Goal: Information Seeking & Learning: Learn about a topic

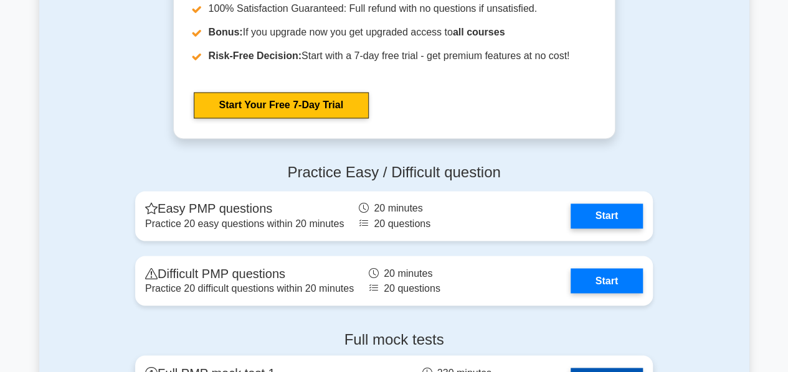
scroll to position [3326, 0]
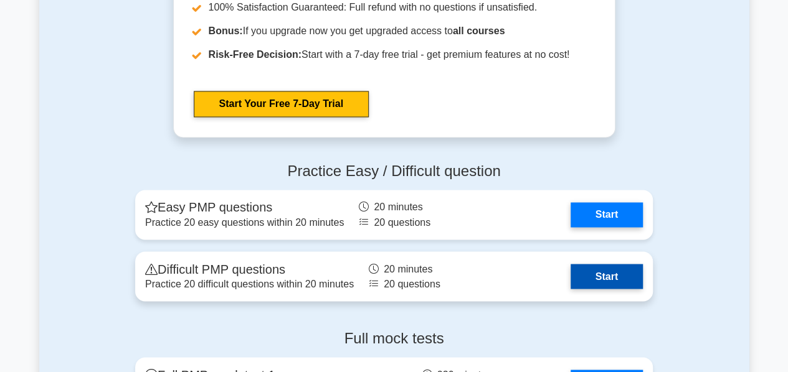
click at [604, 280] on link "Start" at bounding box center [607, 276] width 72 height 25
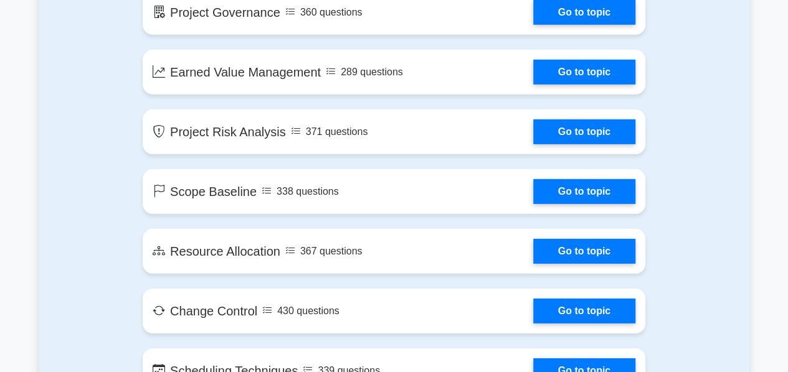
scroll to position [1784, 0]
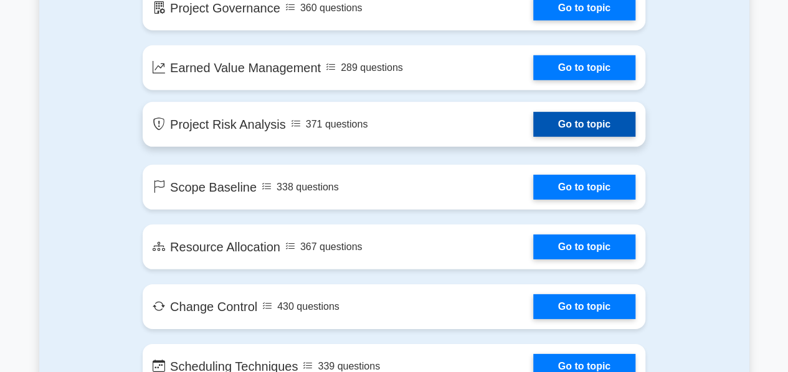
click at [593, 126] on link "Go to topic" at bounding box center [584, 124] width 102 height 25
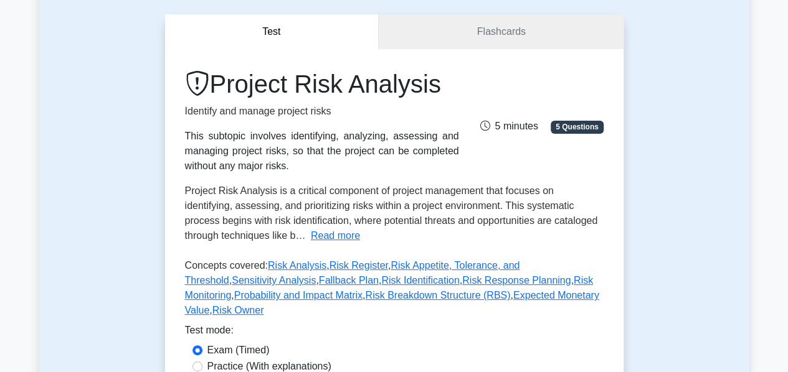
scroll to position [124, 0]
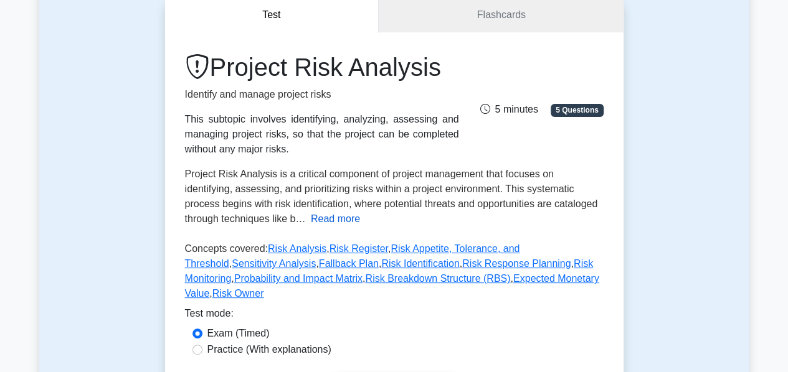
click at [311, 220] on button "Read more" at bounding box center [335, 219] width 49 height 15
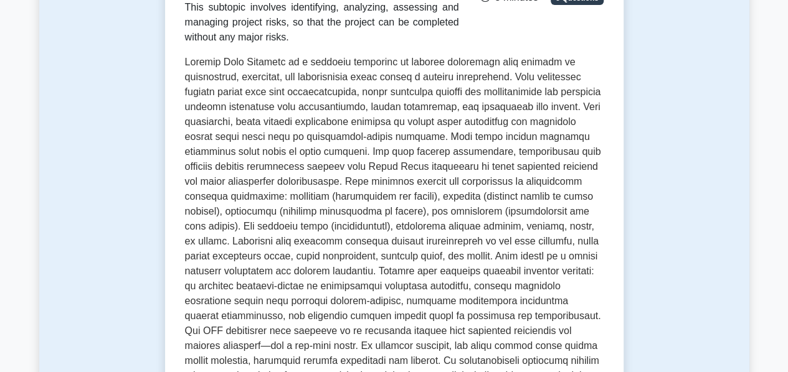
scroll to position [237, 0]
click at [397, 158] on span at bounding box center [393, 225] width 416 height 339
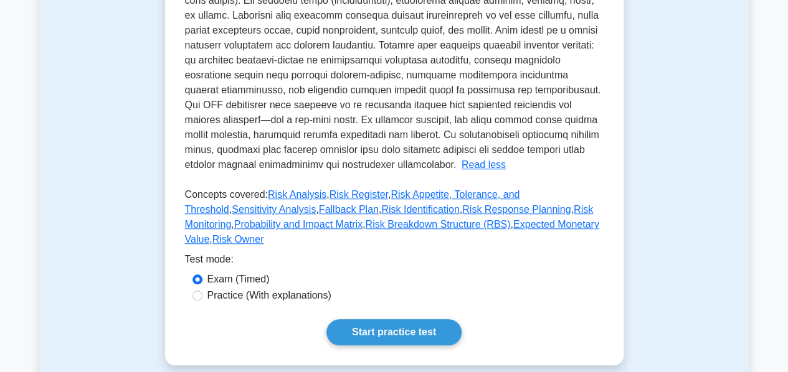
scroll to position [457, 0]
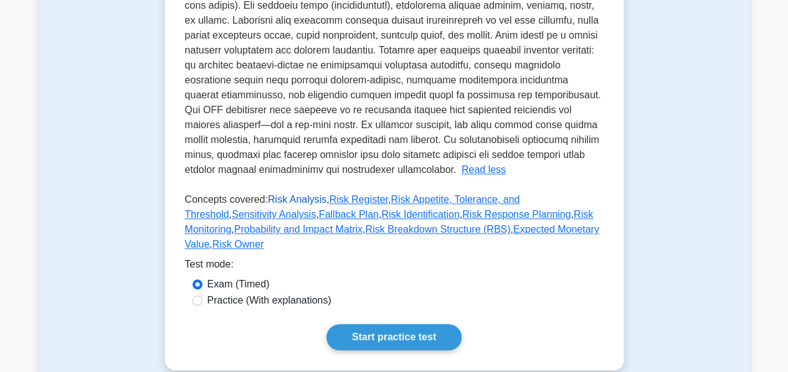
click at [293, 199] on link "Risk Analysis" at bounding box center [297, 199] width 59 height 11
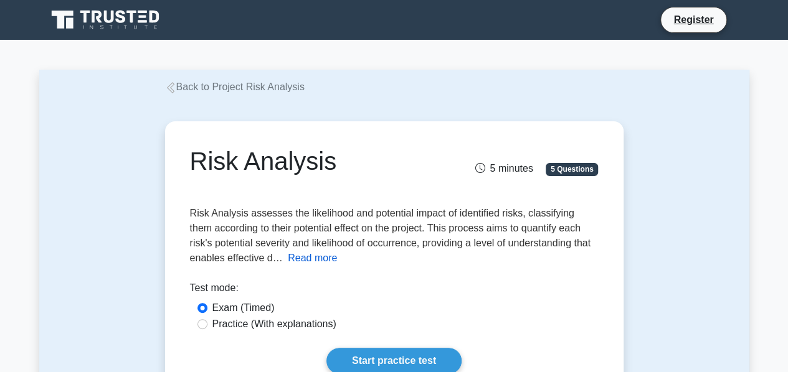
click at [311, 256] on button "Read more" at bounding box center [312, 258] width 49 height 15
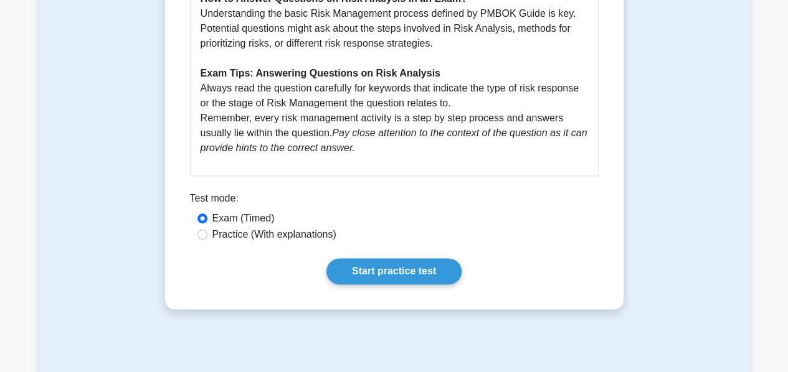
scroll to position [645, 0]
click at [212, 235] on label "Practice (With explanations)" at bounding box center [274, 234] width 124 height 15
click at [207, 235] on input "Practice (With explanations)" at bounding box center [202, 234] width 10 height 10
radio input "true"
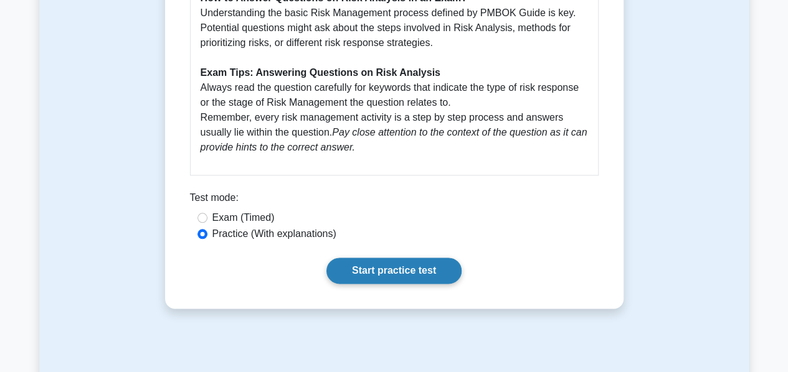
click at [386, 265] on link "Start practice test" at bounding box center [393, 271] width 135 height 26
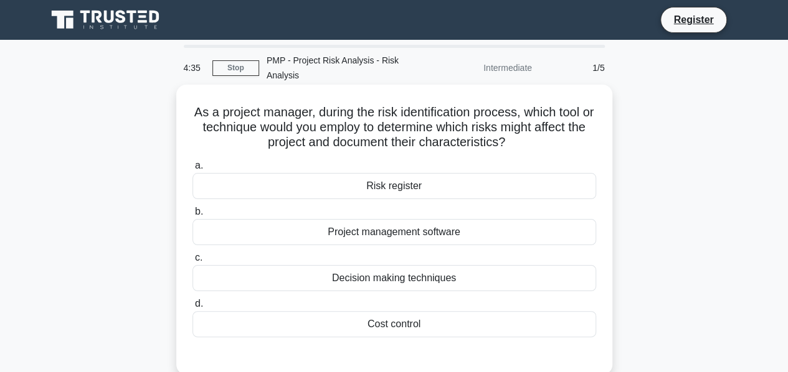
click at [391, 184] on div "Risk register" at bounding box center [394, 186] width 404 height 26
click at [192, 170] on input "a. Risk register" at bounding box center [192, 166] width 0 height 8
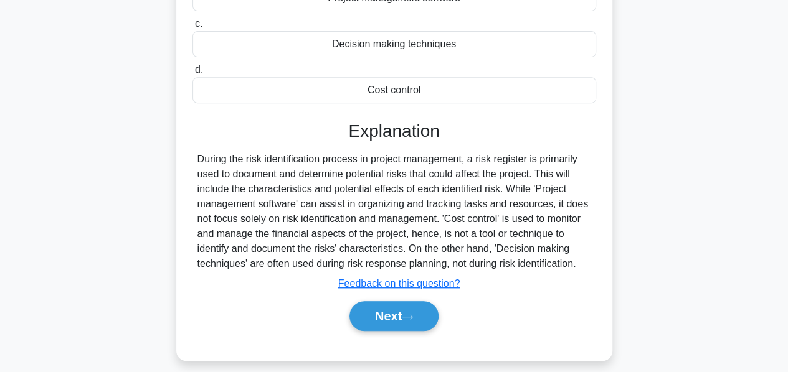
scroll to position [235, 0]
click at [395, 310] on button "Next" at bounding box center [393, 316] width 89 height 30
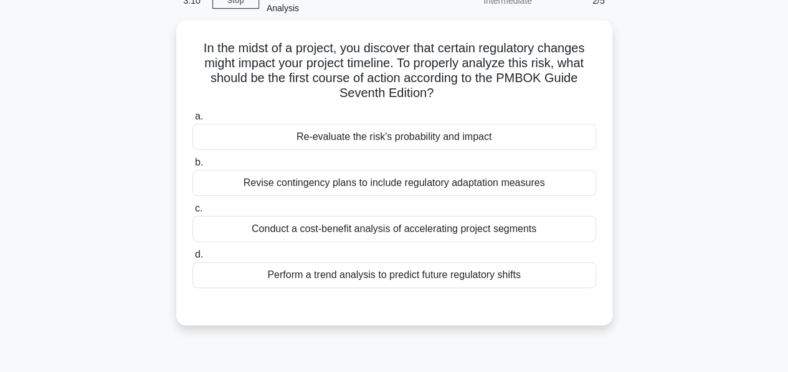
scroll to position [68, 0]
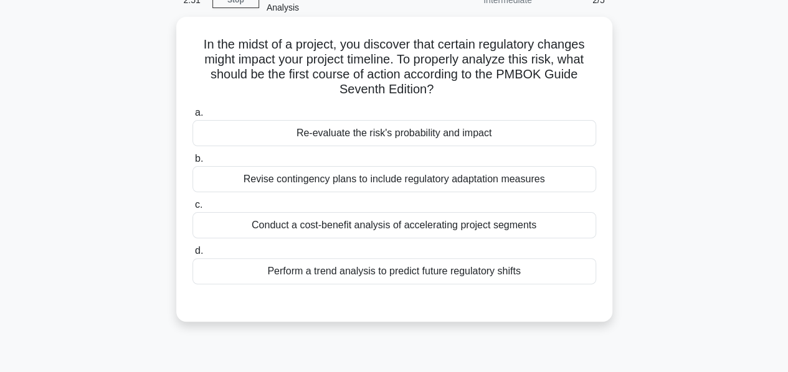
click at [333, 136] on div "Re-evaluate the risk's probability and impact" at bounding box center [394, 133] width 404 height 26
click at [192, 117] on input "a. Re-evaluate the risk's probability and impact" at bounding box center [192, 113] width 0 height 8
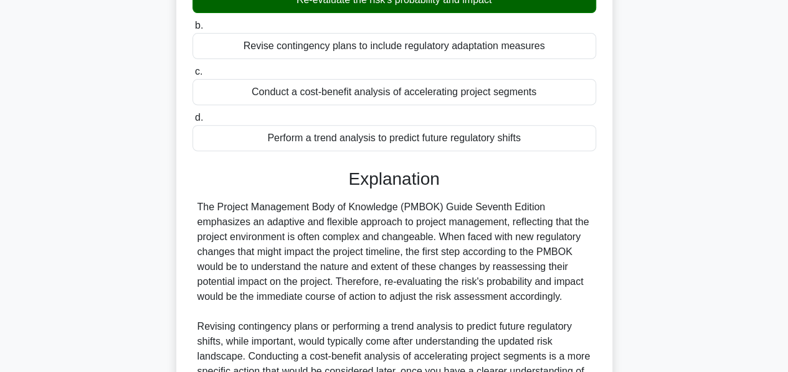
scroll to position [334, 0]
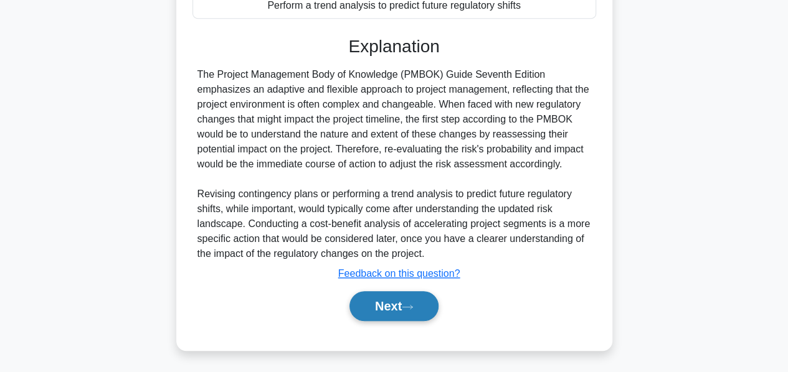
click at [371, 292] on button "Next" at bounding box center [393, 307] width 89 height 30
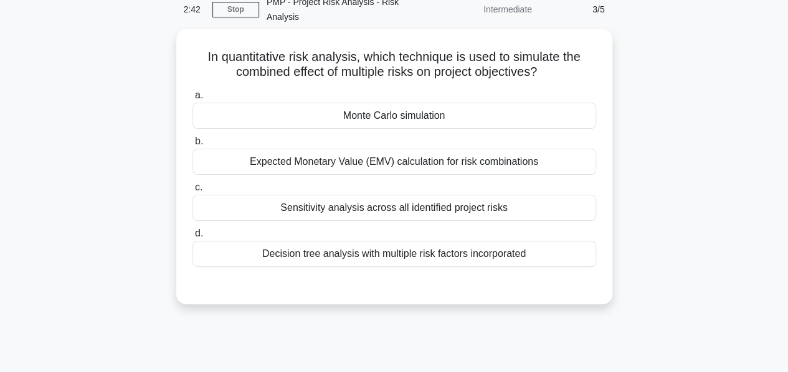
scroll to position [59, 0]
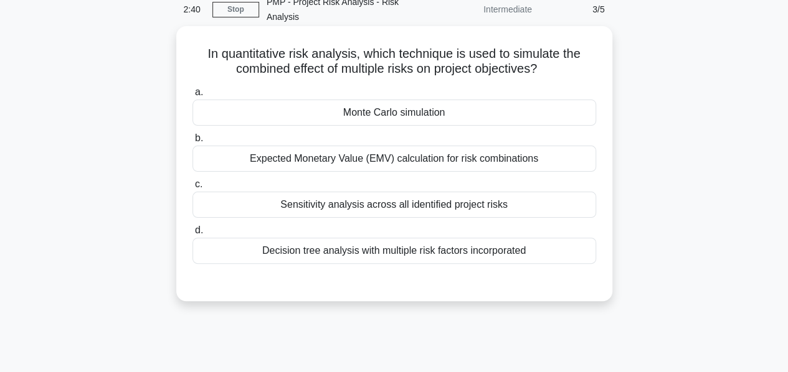
click at [386, 113] on div "Monte Carlo simulation" at bounding box center [394, 113] width 404 height 26
click at [192, 97] on input "a. Monte Carlo simulation" at bounding box center [192, 92] width 0 height 8
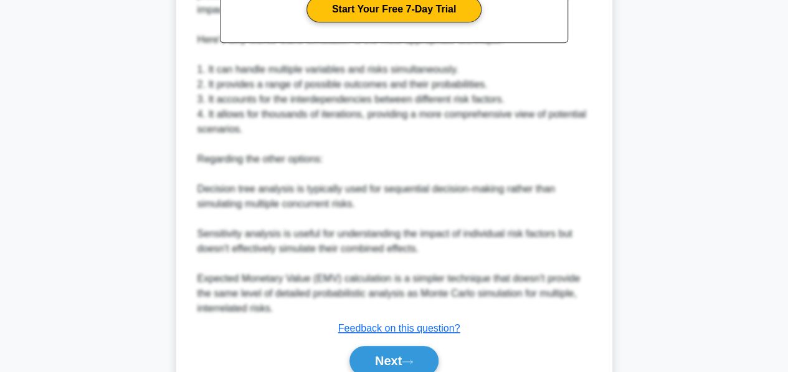
scroll to position [458, 0]
click at [377, 351] on button "Next" at bounding box center [393, 361] width 89 height 30
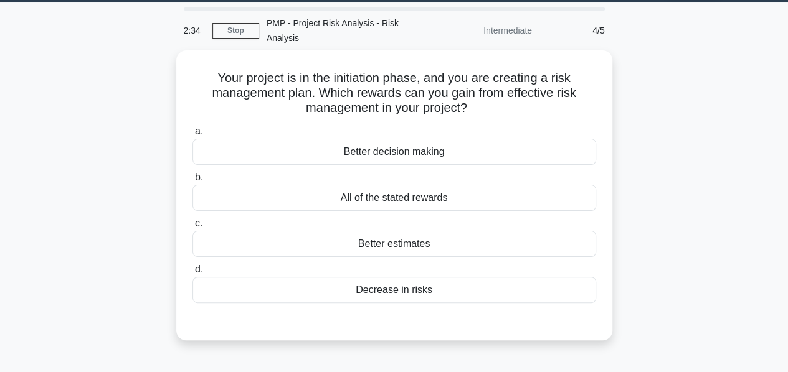
scroll to position [0, 0]
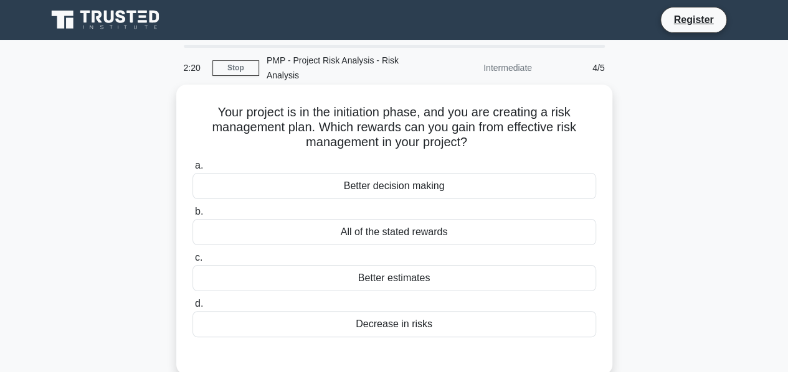
click at [394, 236] on div "All of the stated rewards" at bounding box center [394, 232] width 404 height 26
click at [192, 216] on input "b. All of the stated rewards" at bounding box center [192, 212] width 0 height 8
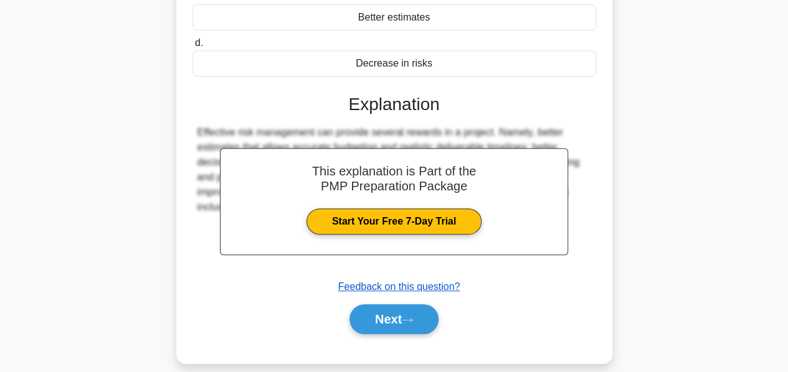
scroll to position [300, 0]
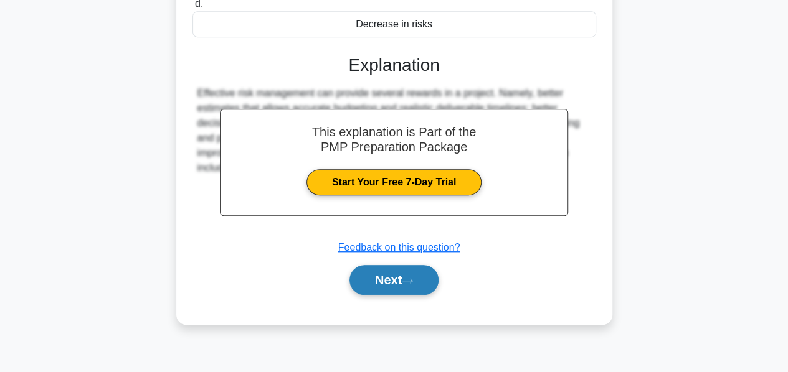
click at [369, 286] on button "Next" at bounding box center [393, 280] width 89 height 30
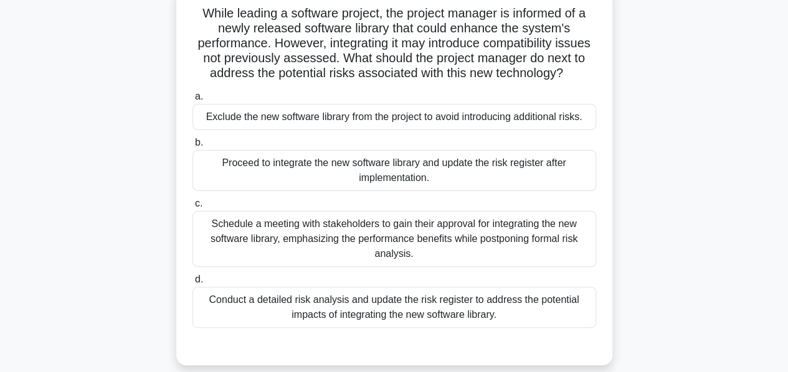
scroll to position [101, 0]
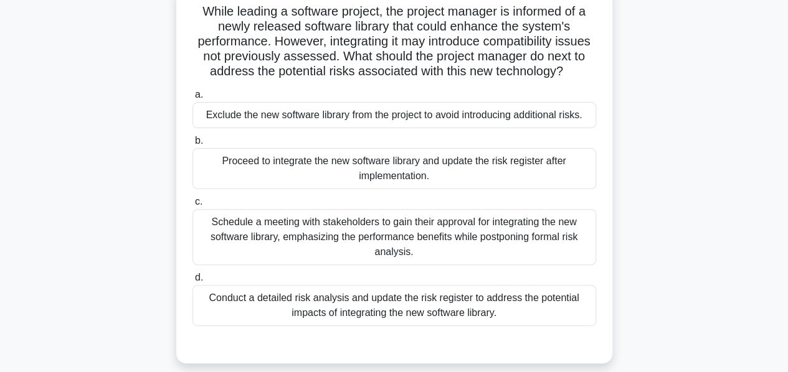
click at [418, 321] on div "Conduct a detailed risk analysis and update the risk register to address the po…" at bounding box center [394, 305] width 404 height 41
click at [192, 282] on input "d. Conduct a detailed risk analysis and update the risk register to address the…" at bounding box center [192, 278] width 0 height 8
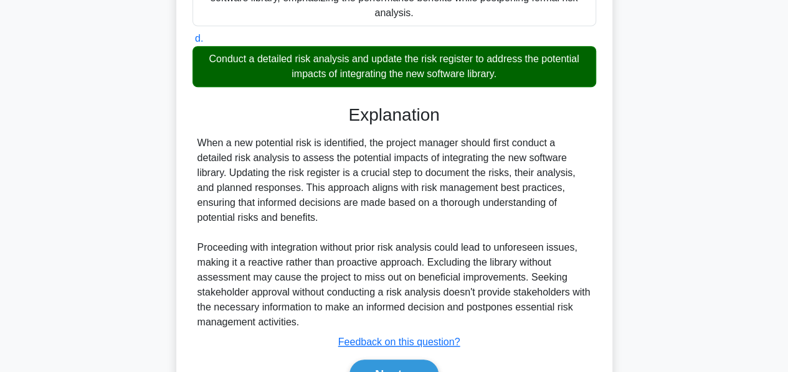
scroll to position [424, 0]
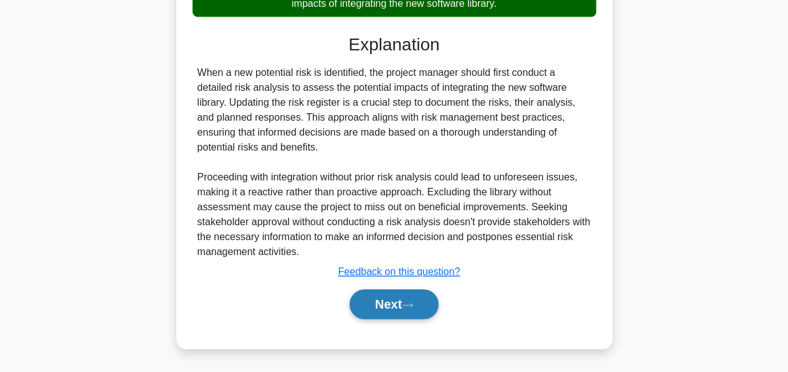
click at [388, 307] on button "Next" at bounding box center [393, 305] width 89 height 30
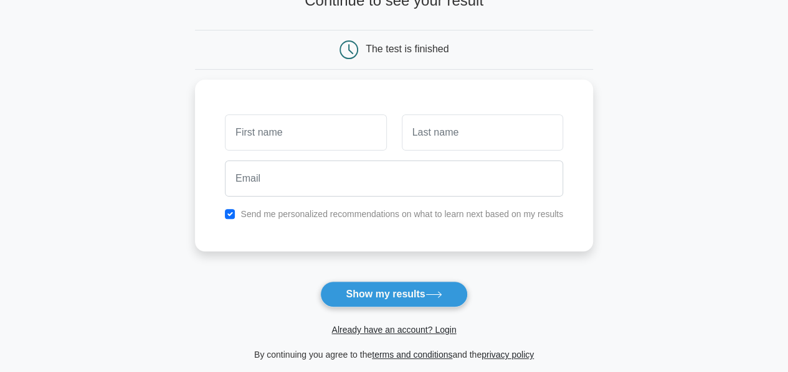
scroll to position [97, 0]
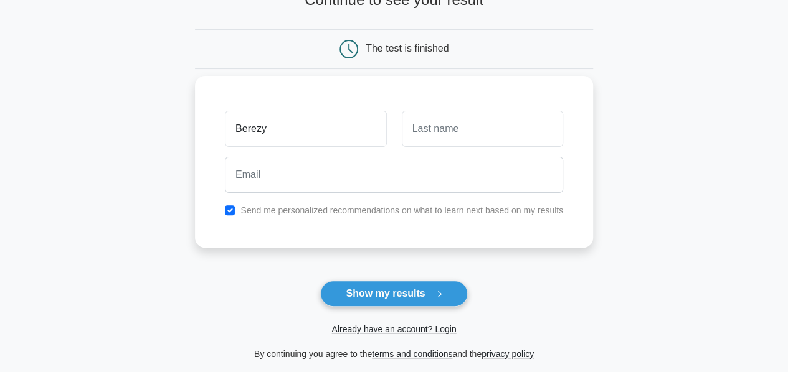
type input "Berezy"
click at [447, 149] on div at bounding box center [482, 129] width 176 height 46
click at [435, 140] on input "text" at bounding box center [482, 129] width 161 height 36
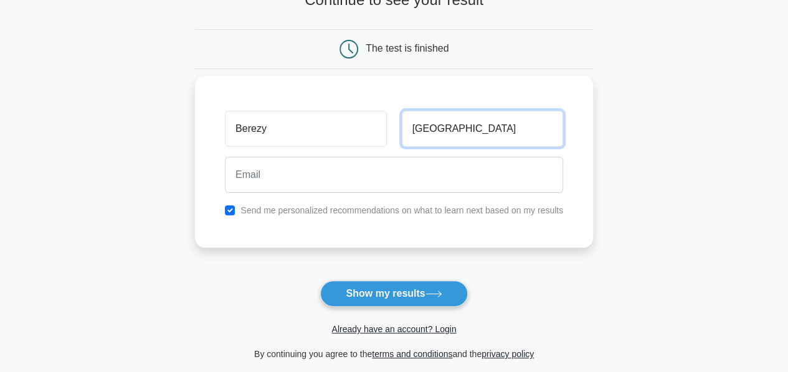
type input "[GEOGRAPHIC_DATA]"
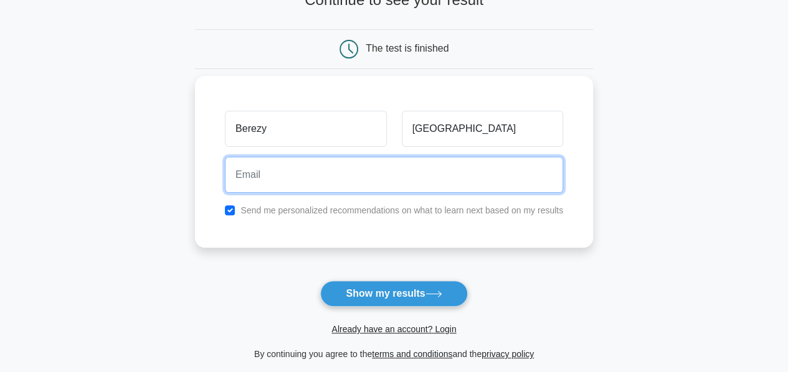
click at [331, 168] on input "email" at bounding box center [394, 175] width 338 height 36
type input "[EMAIL_ADDRESS][DOMAIN_NAME]"
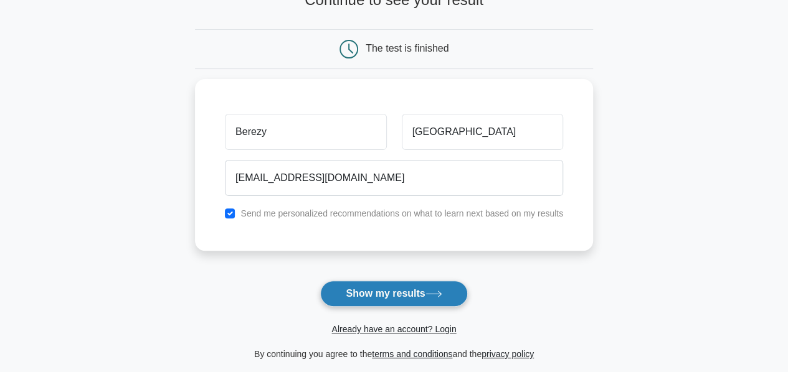
click at [354, 289] on button "Show my results" at bounding box center [393, 294] width 147 height 26
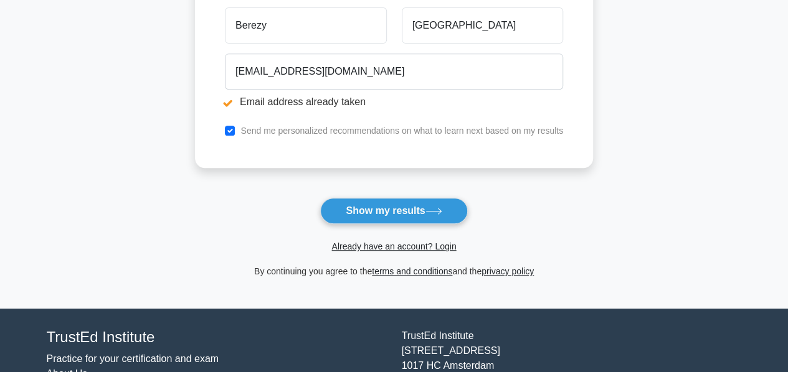
scroll to position [250, 0]
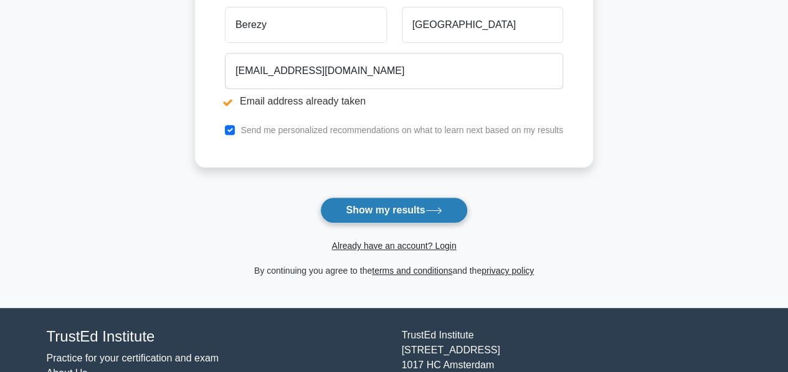
click at [368, 211] on button "Show my results" at bounding box center [393, 210] width 147 height 26
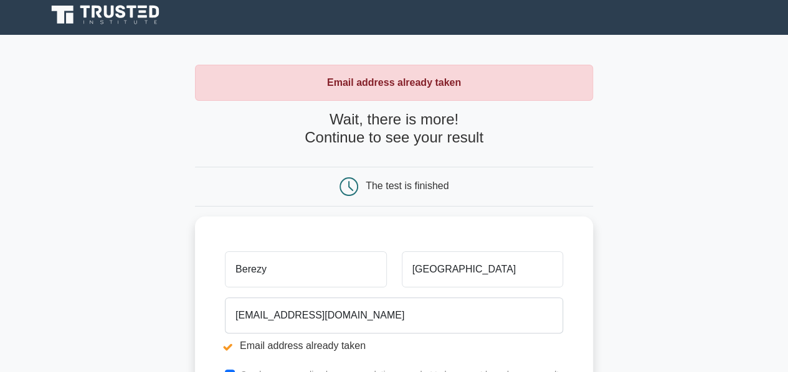
scroll to position [6, 0]
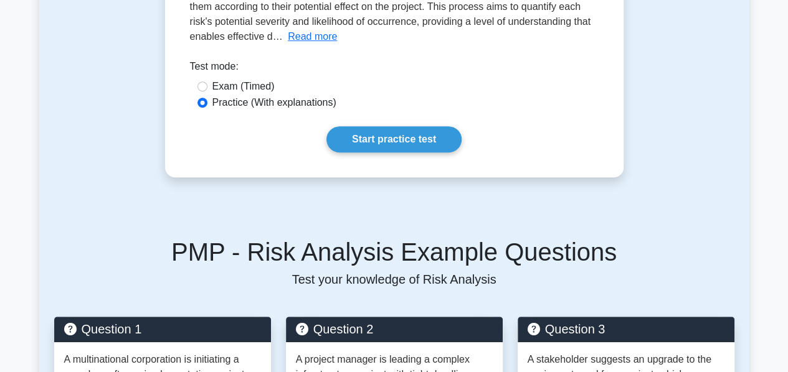
scroll to position [224, 0]
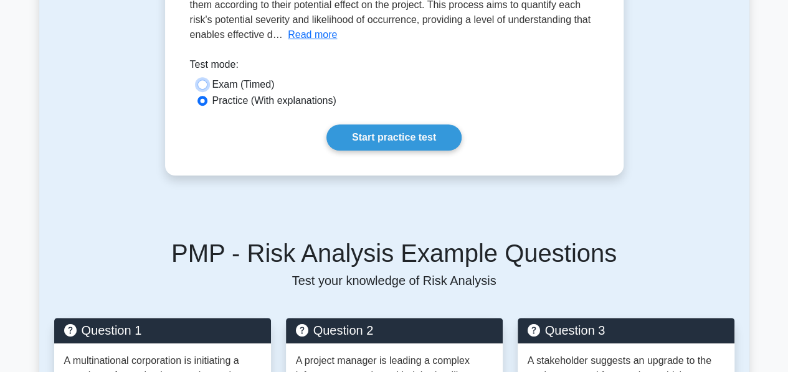
click at [202, 82] on input "Exam (Timed)" at bounding box center [202, 85] width 10 height 10
radio input "true"
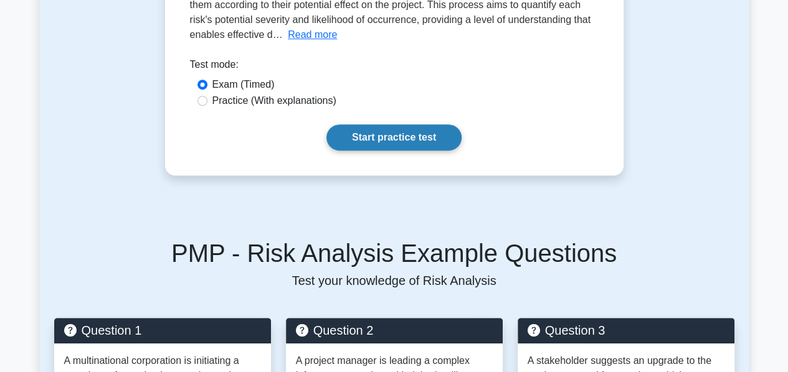
click at [387, 135] on link "Start practice test" at bounding box center [393, 138] width 135 height 26
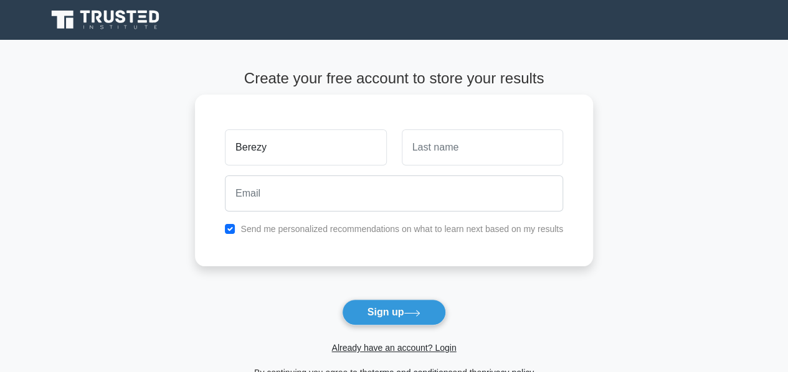
type input "Berezy"
click at [443, 138] on input "text" at bounding box center [482, 148] width 161 height 36
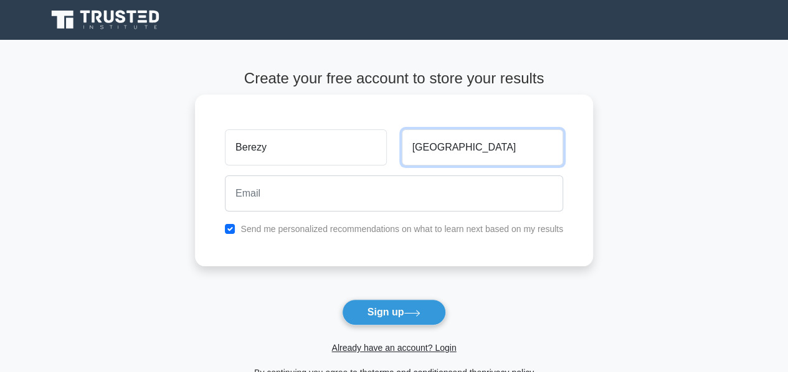
type input "Makaranga"
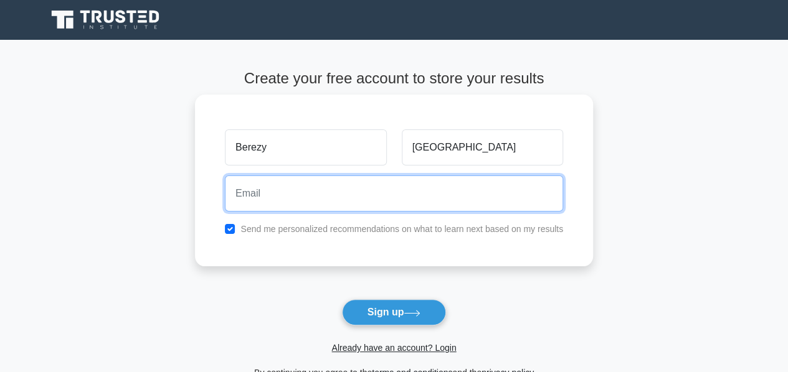
click at [273, 193] on input "email" at bounding box center [394, 194] width 338 height 36
type input "berezy@gmail.com"
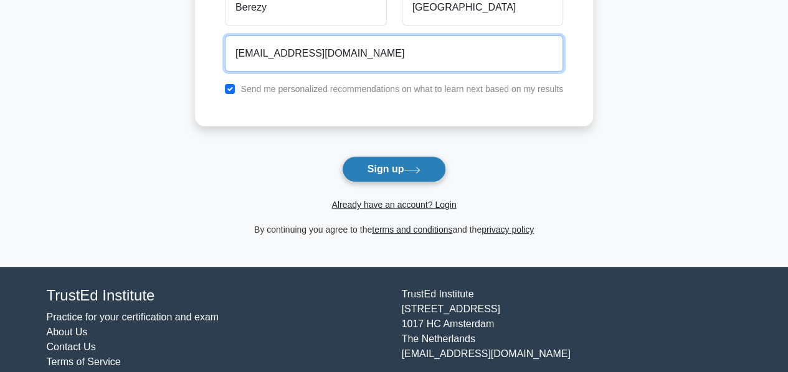
scroll to position [148, 0]
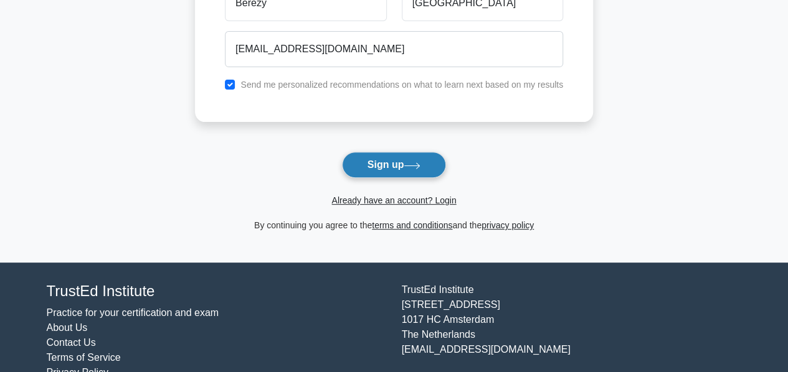
click at [389, 161] on button "Sign up" at bounding box center [394, 165] width 105 height 26
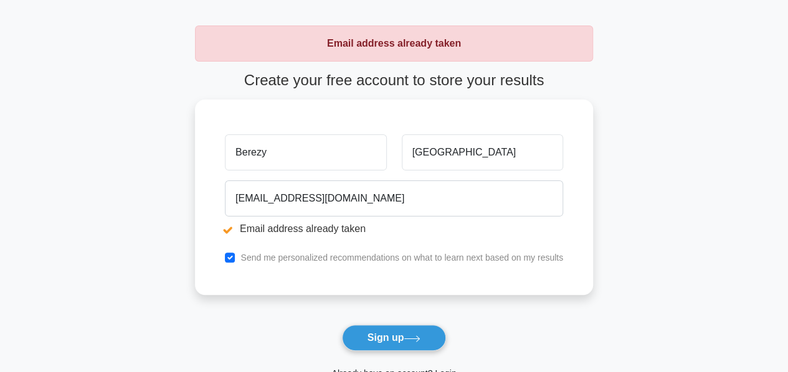
scroll to position [44, 0]
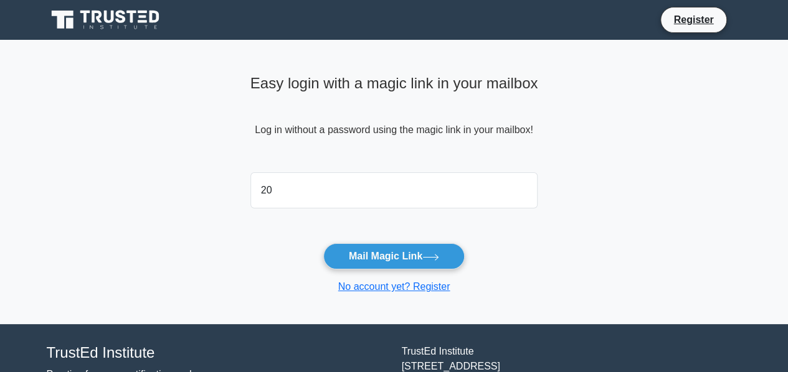
type input "2"
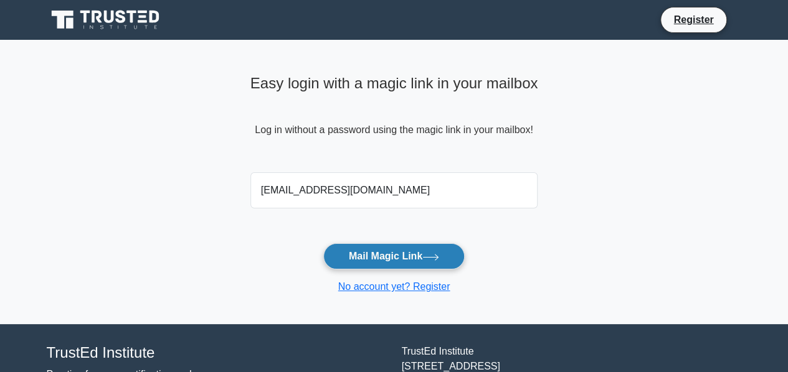
type input "berezy@gmail.com"
click at [360, 260] on button "Mail Magic Link" at bounding box center [393, 257] width 141 height 26
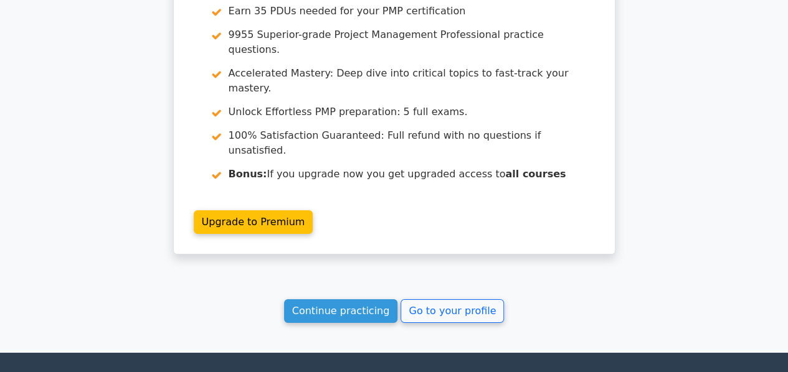
scroll to position [2085, 0]
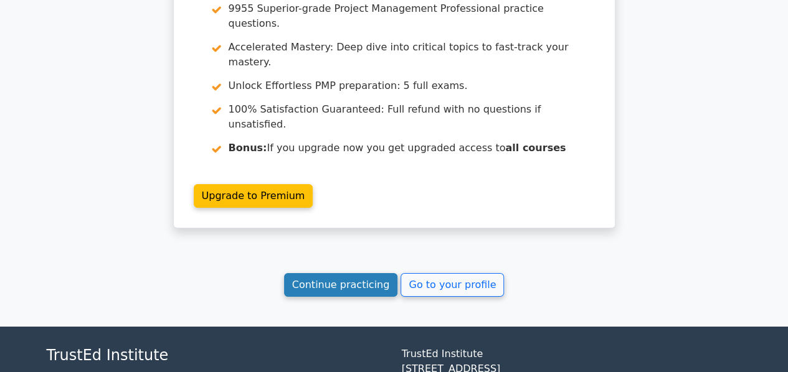
click at [355, 273] on link "Continue practicing" at bounding box center [341, 285] width 114 height 24
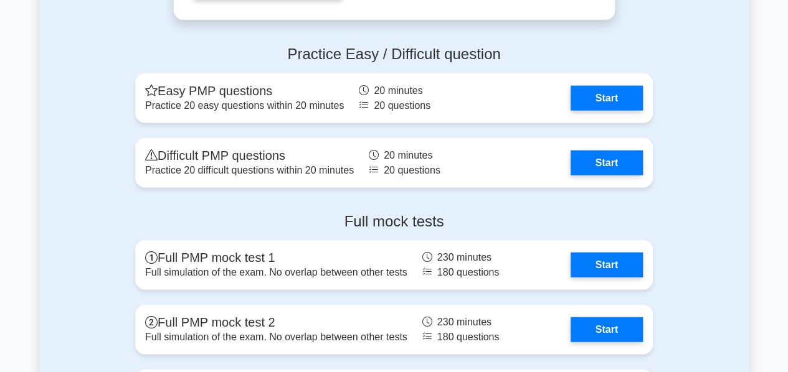
scroll to position [3763, 0]
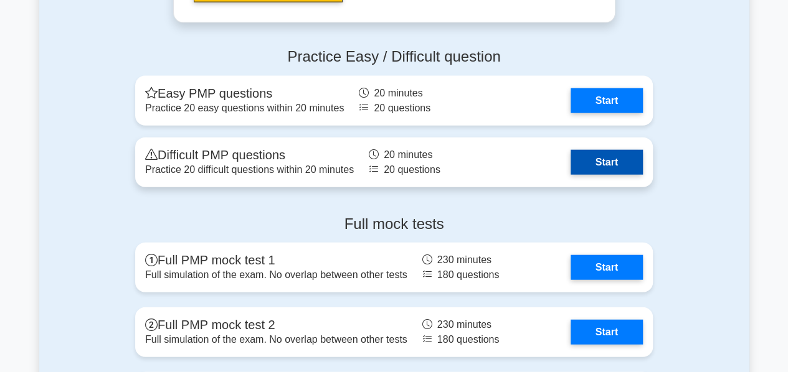
click at [607, 154] on link "Start" at bounding box center [607, 162] width 72 height 25
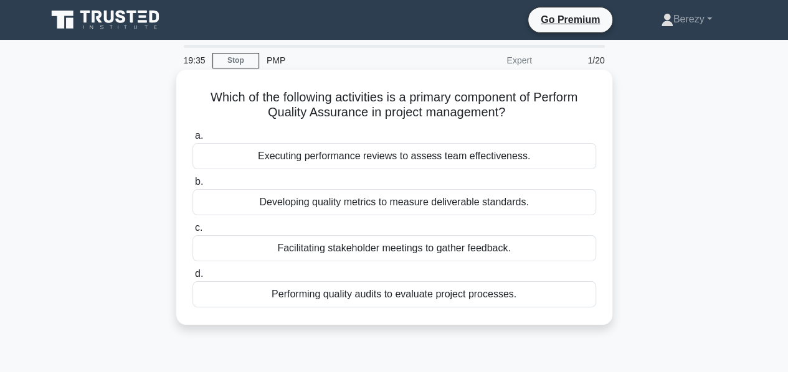
click at [353, 297] on div "Performing quality audits to evaluate project processes." at bounding box center [394, 295] width 404 height 26
click at [192, 278] on input "d. Performing quality audits to evaluate project processes." at bounding box center [192, 274] width 0 height 8
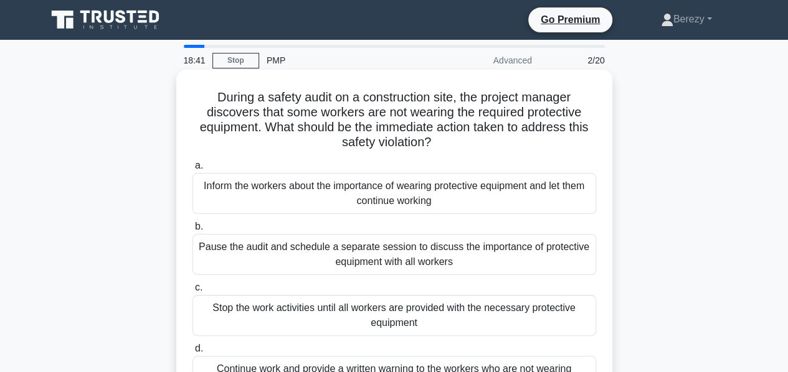
click at [309, 195] on div "Inform the workers about the importance of wearing protective equipment and let…" at bounding box center [394, 193] width 404 height 41
click at [192, 170] on input "a. Inform the workers about the importance of wearing protective equipment and …" at bounding box center [192, 166] width 0 height 8
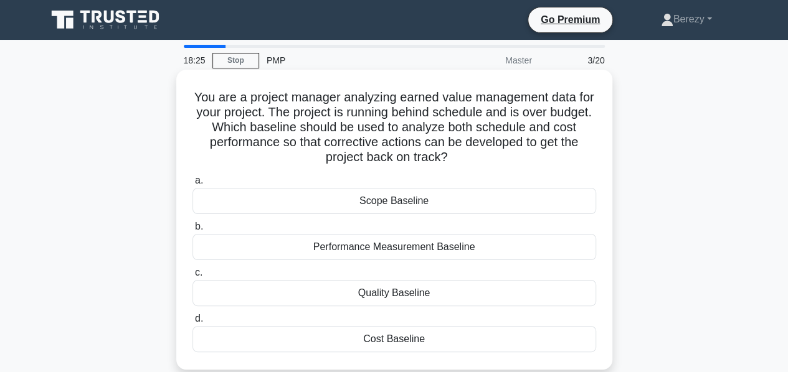
click at [363, 247] on div "Performance Measurement Baseline" at bounding box center [394, 247] width 404 height 26
click at [192, 231] on input "b. Performance Measurement Baseline" at bounding box center [192, 227] width 0 height 8
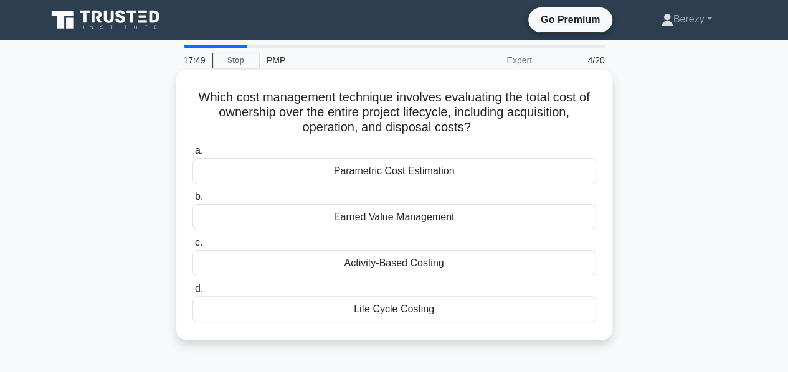
click at [381, 307] on div "Life Cycle Costing" at bounding box center [394, 309] width 404 height 26
click at [192, 293] on input "d. Life Cycle Costing" at bounding box center [192, 289] width 0 height 8
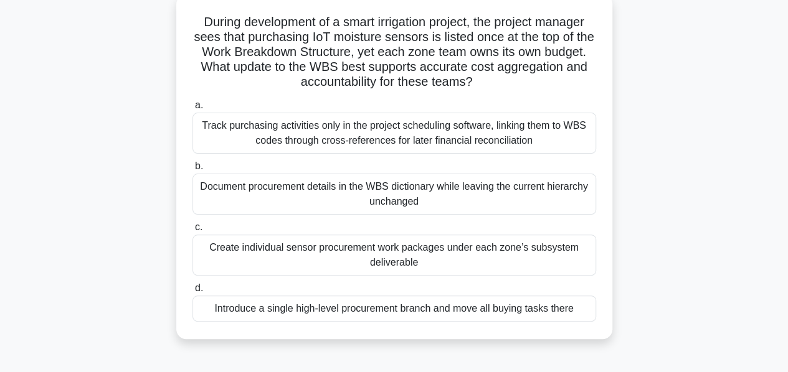
scroll to position [76, 0]
click at [413, 263] on div "Create individual sensor procurement work packages under each zone’s subsystem …" at bounding box center [394, 254] width 404 height 41
click at [192, 231] on input "c. Create individual sensor procurement work packages under each zone’s subsyst…" at bounding box center [192, 227] width 0 height 8
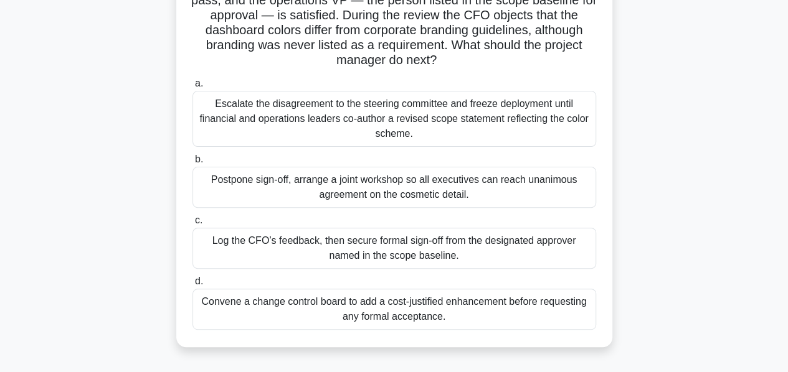
scroll to position [128, 0]
click at [376, 311] on div "Convene a change control board to add a cost-justified enhancement before reque…" at bounding box center [394, 308] width 404 height 41
click at [192, 285] on input "d. Convene a change control board to add a cost-justified enhancement before re…" at bounding box center [192, 281] width 0 height 8
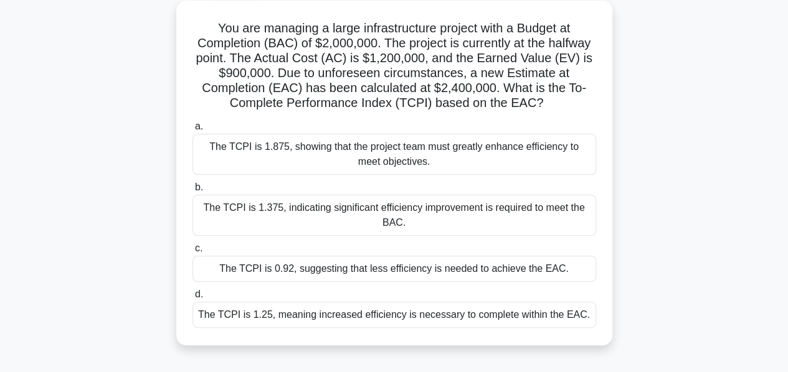
scroll to position [0, 0]
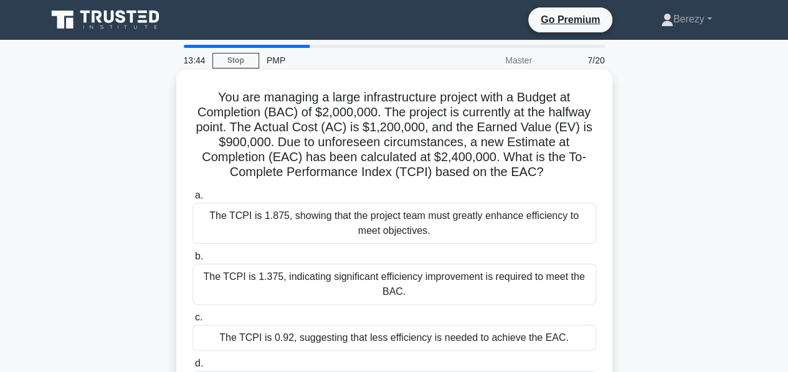
click at [267, 345] on div "The TCPI is 0.92, suggesting that less efficiency is needed to achieve the EAC." at bounding box center [394, 338] width 404 height 26
click at [192, 322] on input "c. The TCPI is 0.92, suggesting that less efficiency is needed to achieve the E…" at bounding box center [192, 318] width 0 height 8
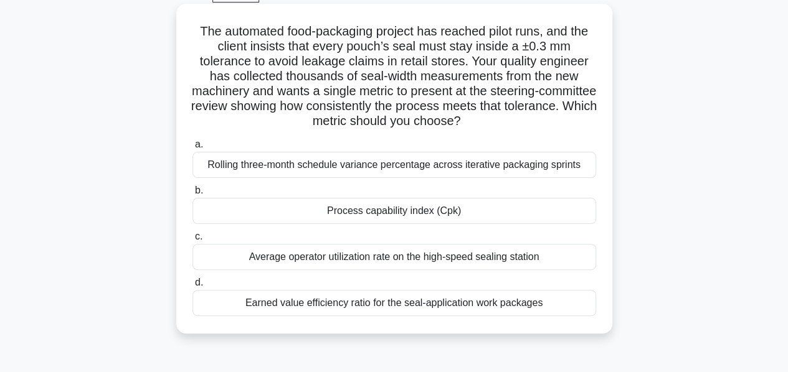
scroll to position [67, 0]
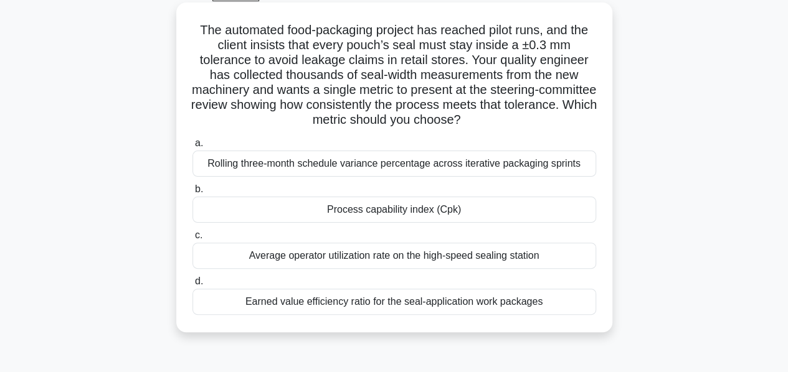
click at [409, 215] on div "Process capability index (Cpk)" at bounding box center [394, 210] width 404 height 26
click at [192, 194] on input "b. Process capability index (Cpk)" at bounding box center [192, 190] width 0 height 8
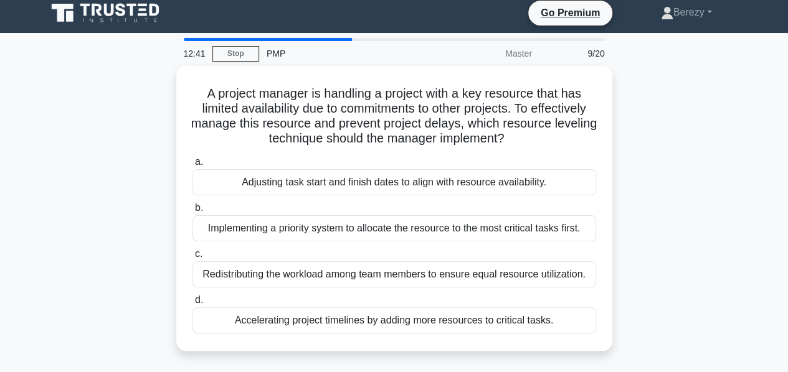
scroll to position [0, 0]
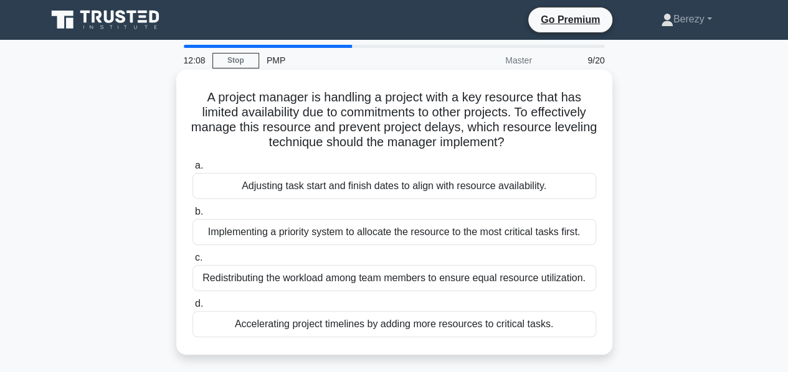
click at [315, 191] on div "Adjusting task start and finish dates to align with resource availability." at bounding box center [394, 186] width 404 height 26
click at [192, 170] on input "a. Adjusting task start and finish dates to align with resource availability." at bounding box center [192, 166] width 0 height 8
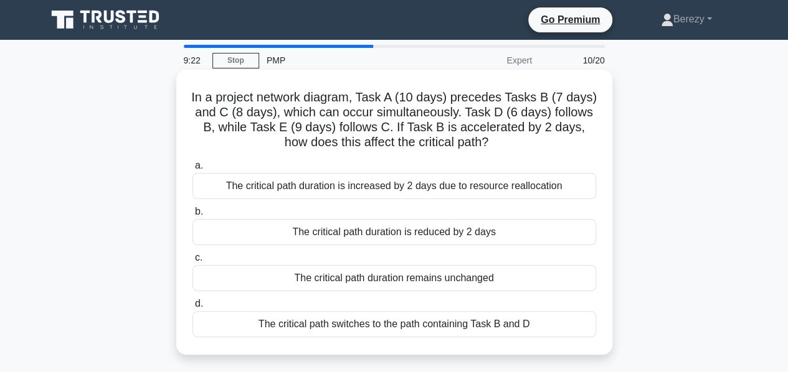
click at [397, 235] on div "The critical path duration is reduced by 2 days" at bounding box center [394, 232] width 404 height 26
click at [192, 216] on input "b. The critical path duration is reduced by 2 days" at bounding box center [192, 212] width 0 height 8
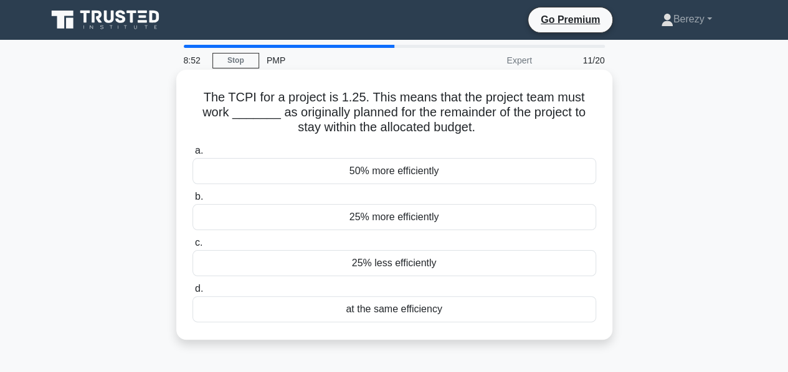
click at [380, 262] on div "25% less efficiently" at bounding box center [394, 263] width 404 height 26
click at [192, 247] on input "c. 25% less efficiently" at bounding box center [192, 243] width 0 height 8
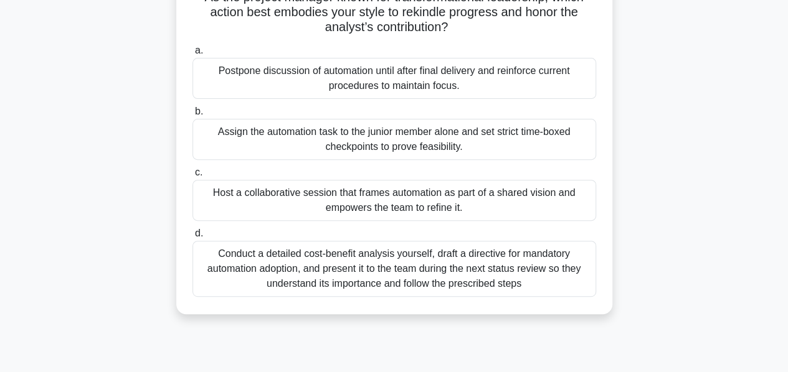
scroll to position [161, 0]
click at [292, 200] on div "Host a collaborative session that frames automation as part of a shared vision …" at bounding box center [394, 199] width 404 height 41
click at [192, 176] on input "c. Host a collaborative session that frames automation as part of a shared visi…" at bounding box center [192, 172] width 0 height 8
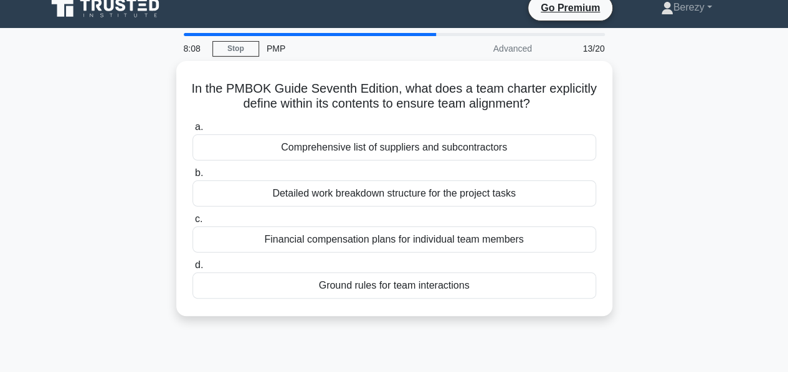
scroll to position [0, 0]
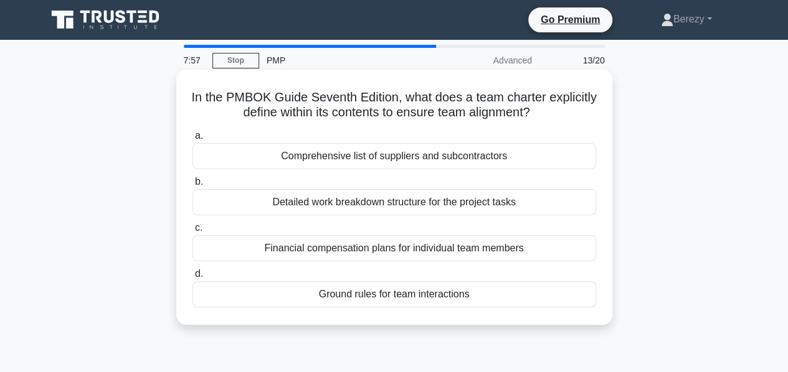
click at [401, 295] on div "Ground rules for team interactions" at bounding box center [394, 295] width 404 height 26
click at [192, 278] on input "d. Ground rules for team interactions" at bounding box center [192, 274] width 0 height 8
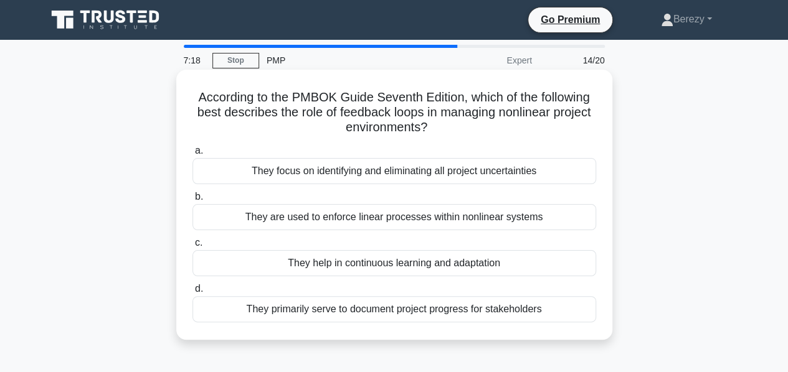
click at [364, 268] on div "They help in continuous learning and adaptation" at bounding box center [394, 263] width 404 height 26
click at [192, 247] on input "c. They help in continuous learning and adaptation" at bounding box center [192, 243] width 0 height 8
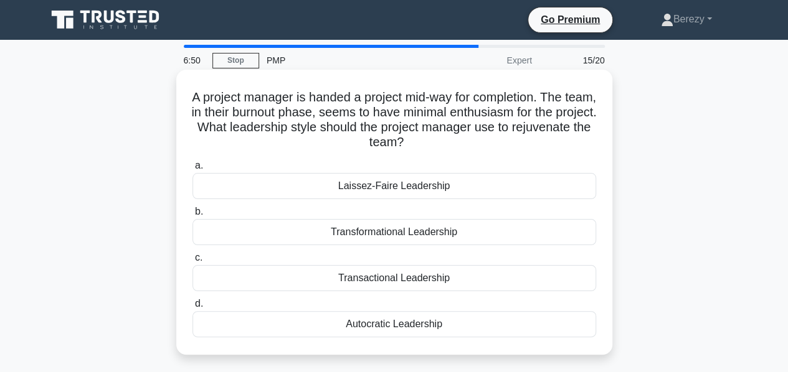
click at [397, 234] on div "Transformational Leadership" at bounding box center [394, 232] width 404 height 26
click at [192, 216] on input "b. Transformational Leadership" at bounding box center [192, 212] width 0 height 8
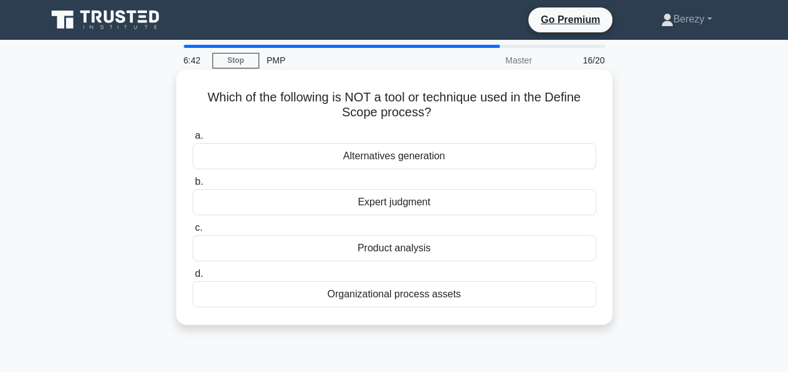
click at [379, 298] on div "Organizational process assets" at bounding box center [394, 295] width 404 height 26
click at [192, 278] on input "d. Organizational process assets" at bounding box center [192, 274] width 0 height 8
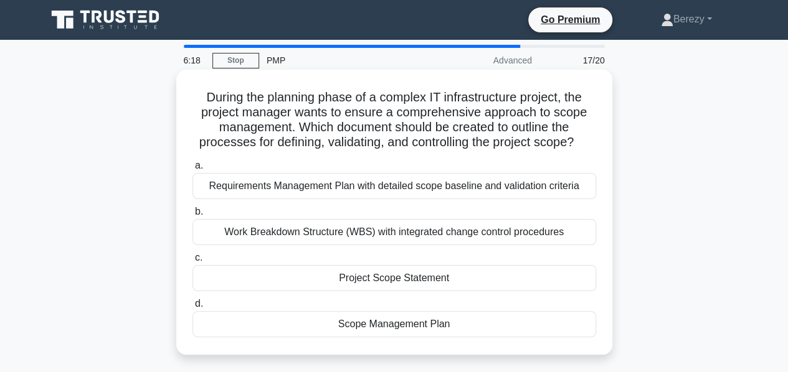
click at [362, 325] on div "Scope Management Plan" at bounding box center [394, 324] width 404 height 26
click at [192, 308] on input "d. Scope Management Plan" at bounding box center [192, 304] width 0 height 8
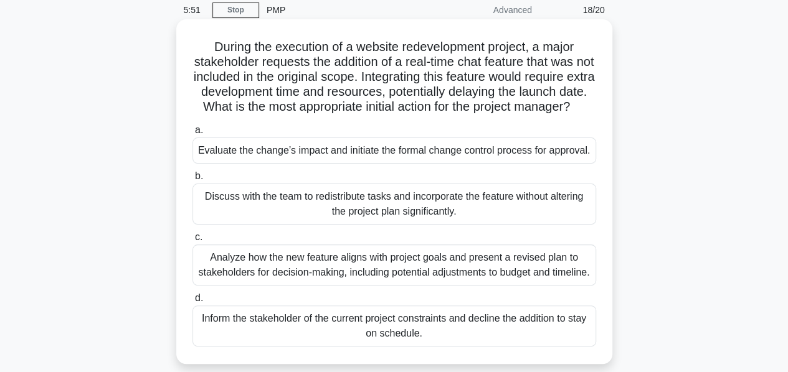
scroll to position [52, 0]
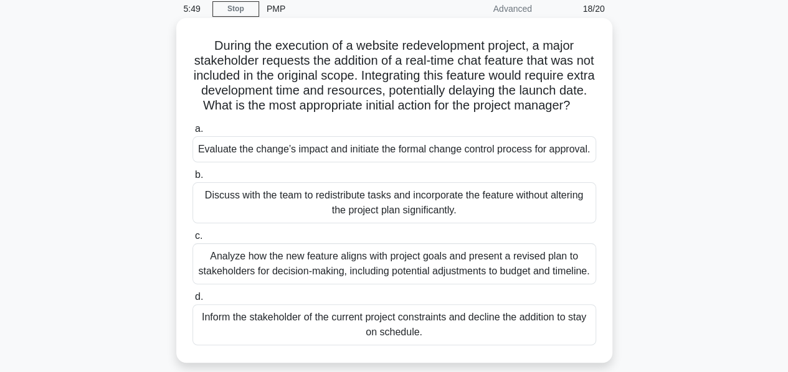
click at [268, 163] on div "Evaluate the change’s impact and initiate the formal change control process for…" at bounding box center [394, 149] width 404 height 26
click at [192, 133] on input "a. Evaluate the change’s impact and initiate the formal change control process …" at bounding box center [192, 129] width 0 height 8
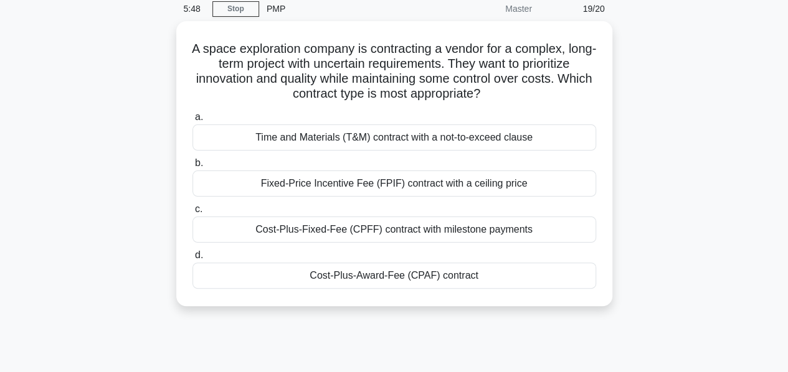
scroll to position [0, 0]
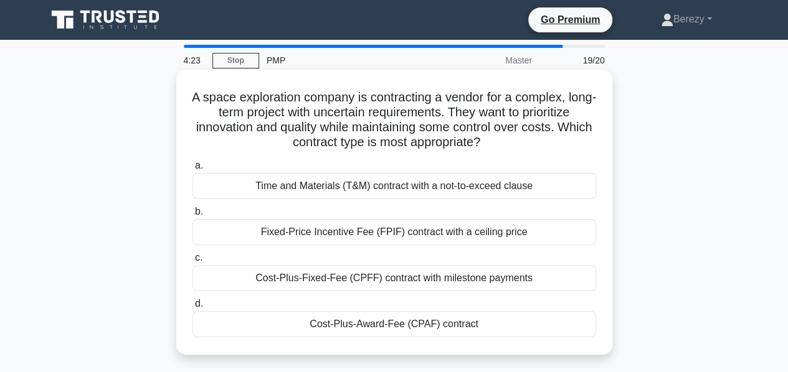
click at [359, 193] on div "Time and Materials (T&M) contract with a not-to-exceed clause" at bounding box center [394, 186] width 404 height 26
click at [192, 170] on input "a. Time and Materials (T&M) contract with a not-to-exceed clause" at bounding box center [192, 166] width 0 height 8
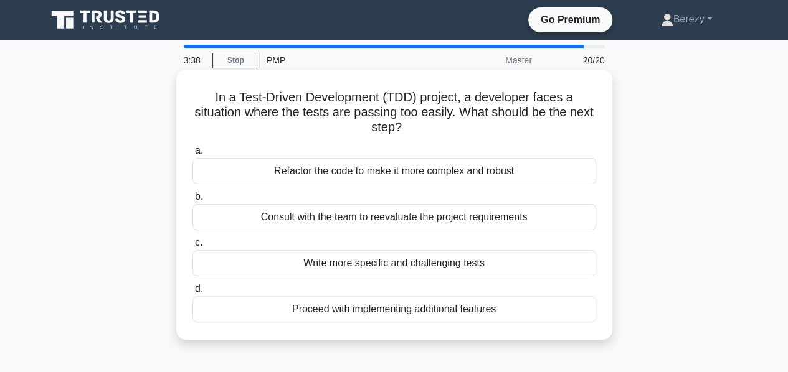
click at [363, 265] on div "Write more specific and challenging tests" at bounding box center [394, 263] width 404 height 26
click at [192, 247] on input "c. Write more specific and challenging tests" at bounding box center [192, 243] width 0 height 8
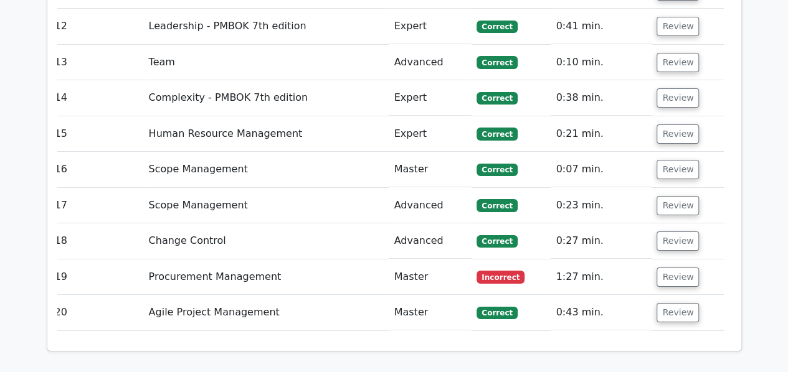
scroll to position [2217, 0]
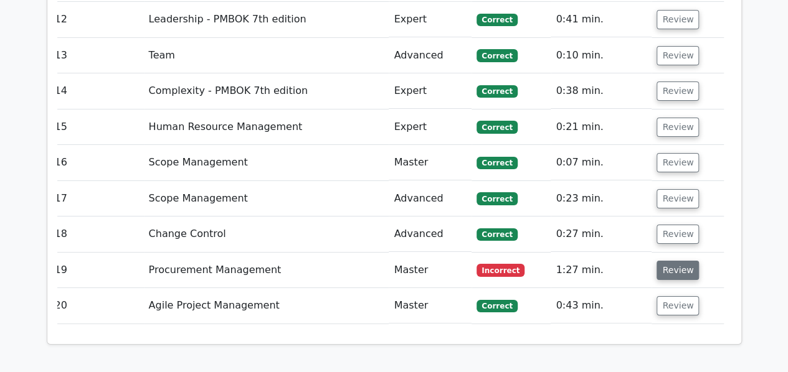
click at [685, 261] on button "Review" at bounding box center [678, 270] width 42 height 19
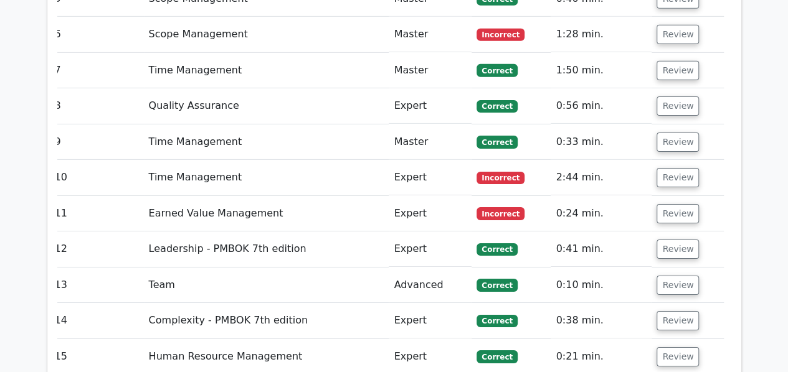
scroll to position [1981, 0]
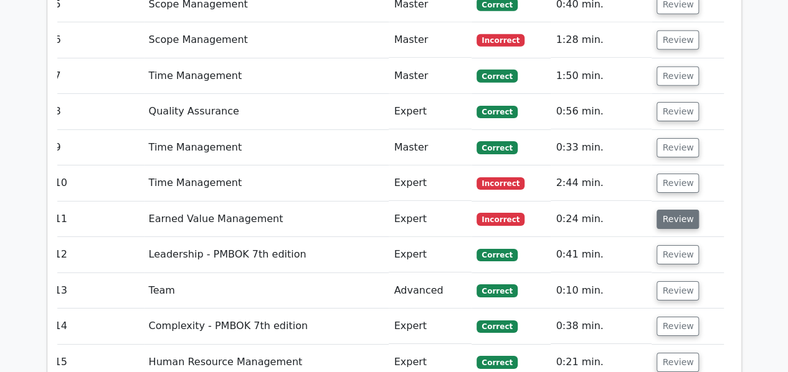
click at [676, 210] on button "Review" at bounding box center [678, 219] width 42 height 19
click at [675, 210] on button "Review" at bounding box center [678, 219] width 42 height 19
click at [678, 174] on button "Review" at bounding box center [678, 183] width 42 height 19
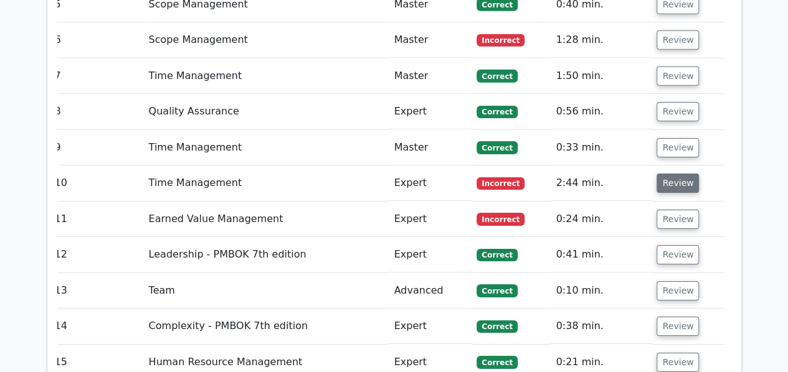
click at [668, 174] on button "Review" at bounding box center [678, 183] width 42 height 19
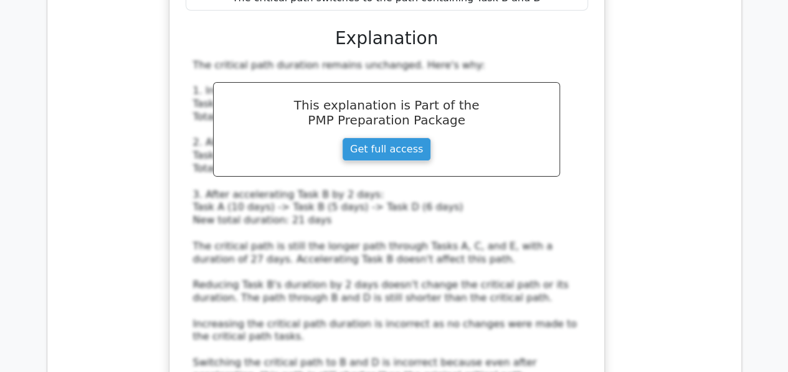
scroll to position [2577, 0]
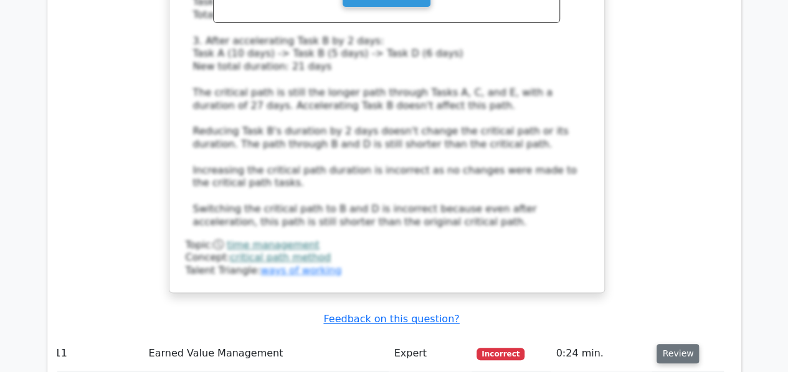
click at [669, 344] on button "Review" at bounding box center [678, 353] width 42 height 19
click at [673, 344] on button "Review" at bounding box center [678, 353] width 42 height 19
click at [674, 344] on button "Review" at bounding box center [678, 353] width 42 height 19
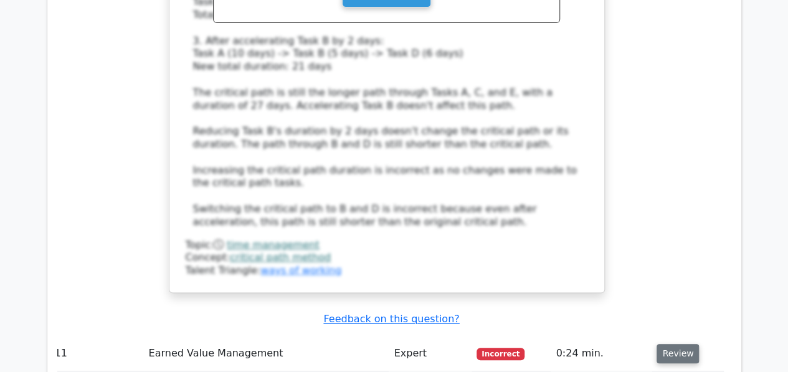
click at [674, 344] on button "Review" at bounding box center [678, 353] width 42 height 19
click at [675, 344] on button "Review" at bounding box center [678, 353] width 42 height 19
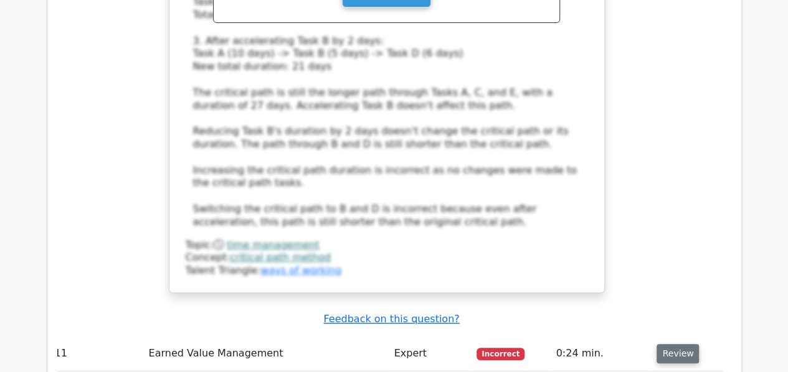
click at [675, 344] on button "Review" at bounding box center [678, 353] width 42 height 19
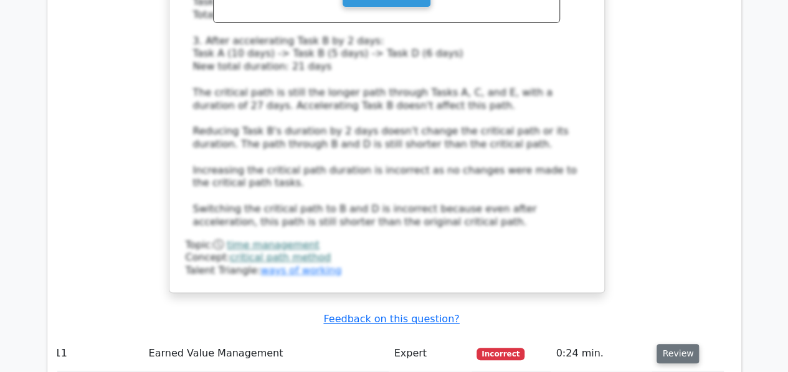
click at [675, 344] on button "Review" at bounding box center [678, 353] width 42 height 19
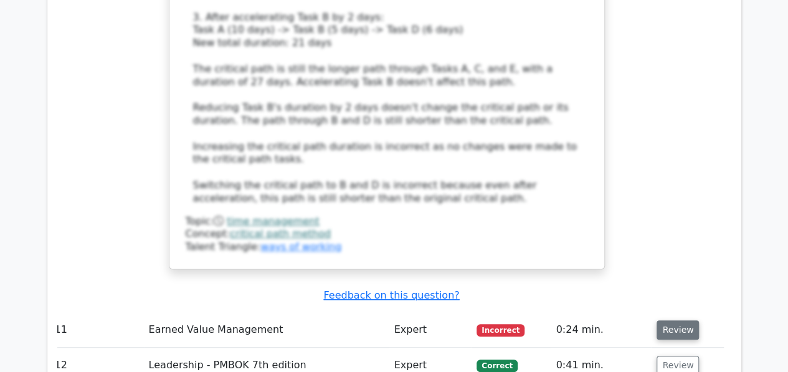
scroll to position [2602, 0]
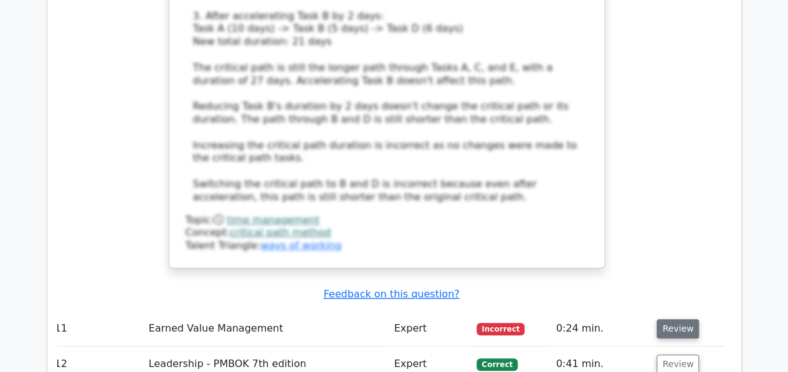
click at [669, 320] on button "Review" at bounding box center [678, 329] width 42 height 19
click at [670, 320] on button "Review" at bounding box center [678, 329] width 42 height 19
click at [671, 320] on button "Review" at bounding box center [678, 329] width 42 height 19
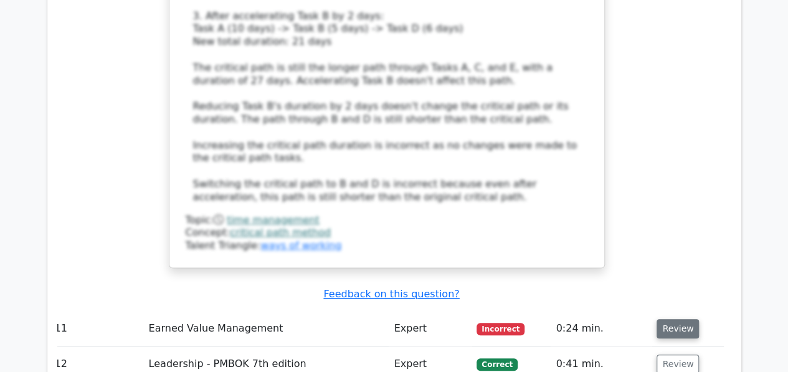
click at [671, 320] on button "Review" at bounding box center [678, 329] width 42 height 19
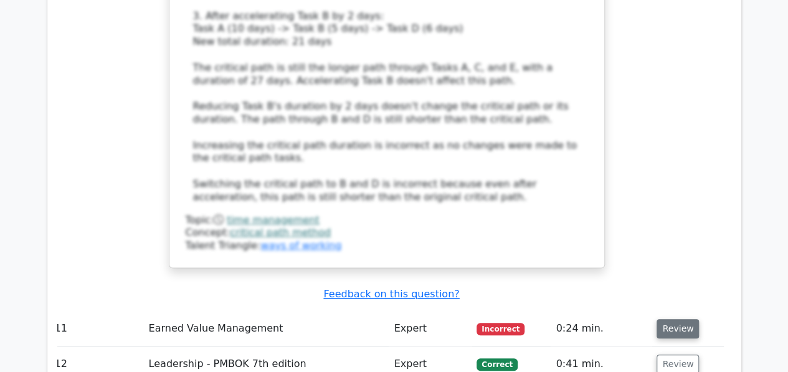
click at [677, 320] on button "Review" at bounding box center [678, 329] width 42 height 19
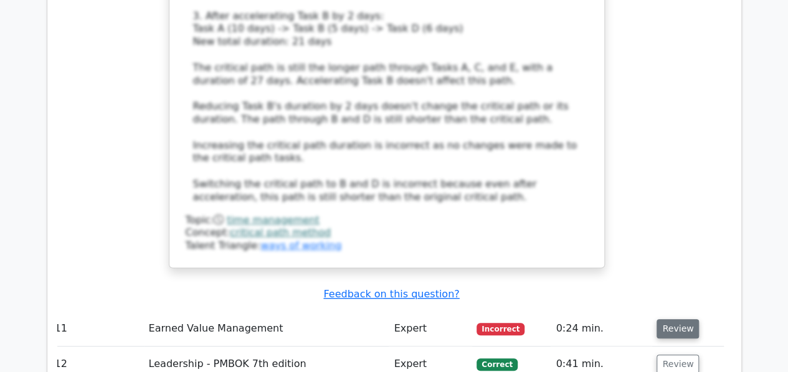
click at [677, 320] on button "Review" at bounding box center [678, 329] width 42 height 19
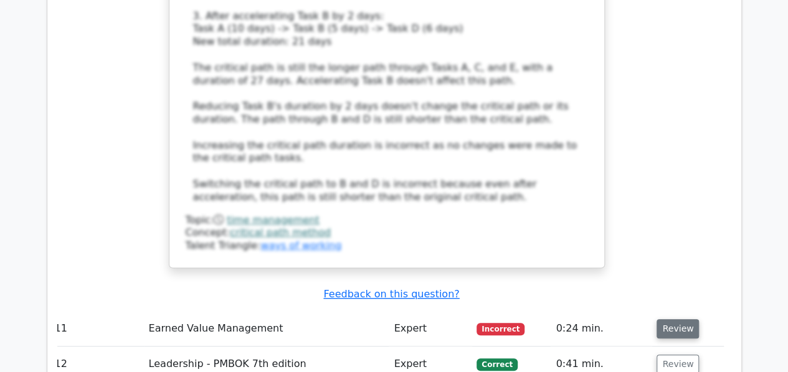
click at [677, 320] on button "Review" at bounding box center [678, 329] width 42 height 19
click at [671, 320] on button "Review" at bounding box center [678, 329] width 42 height 19
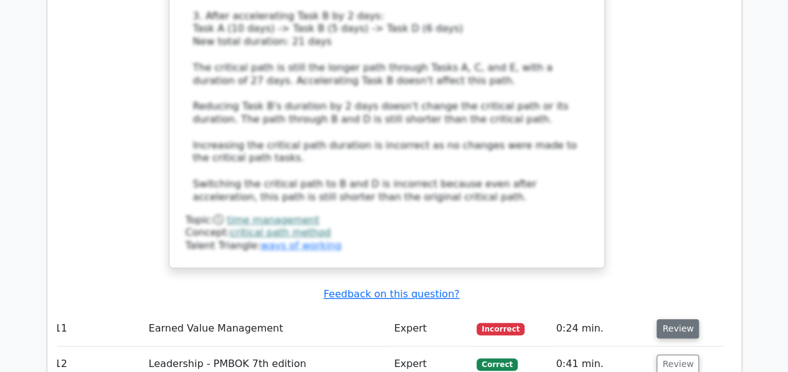
click at [671, 320] on button "Review" at bounding box center [678, 329] width 42 height 19
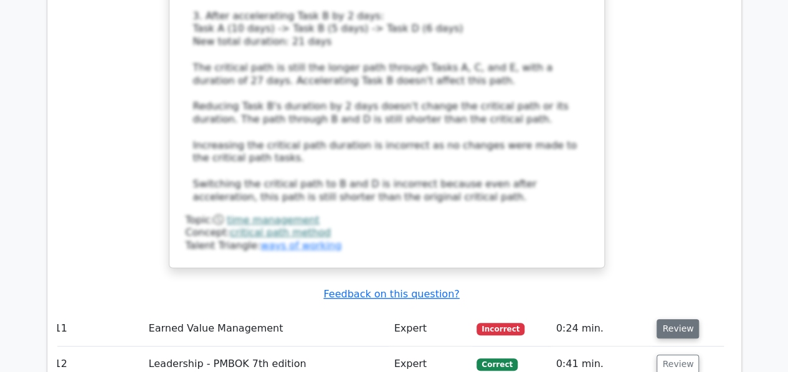
click at [671, 320] on button "Review" at bounding box center [678, 329] width 42 height 19
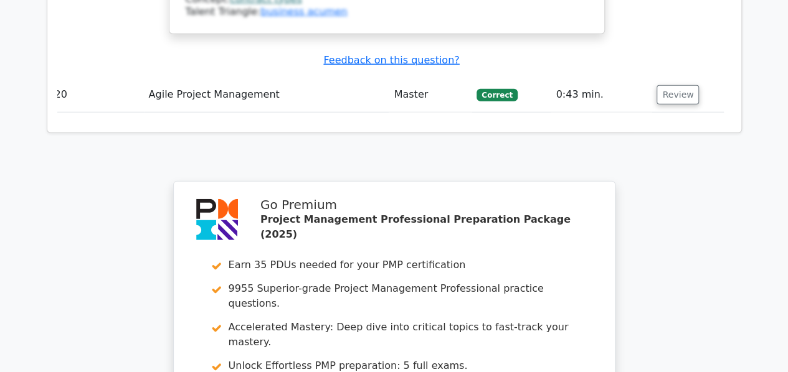
scroll to position [4201, 0]
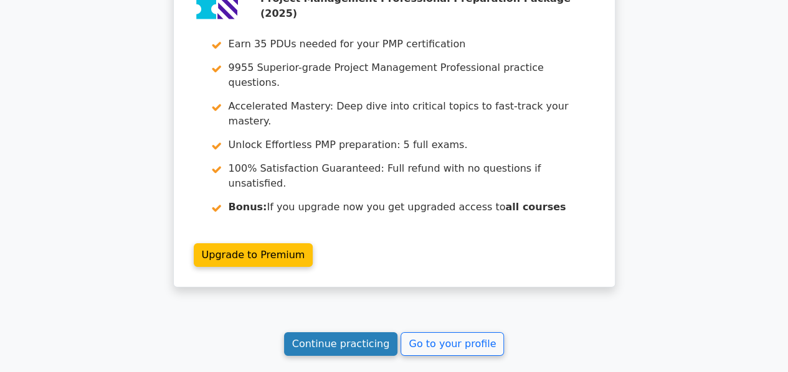
click at [343, 333] on link "Continue practicing" at bounding box center [341, 345] width 114 height 24
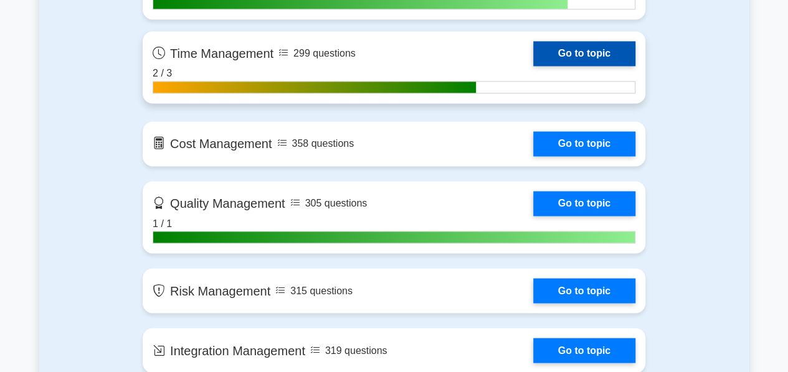
scroll to position [933, 0]
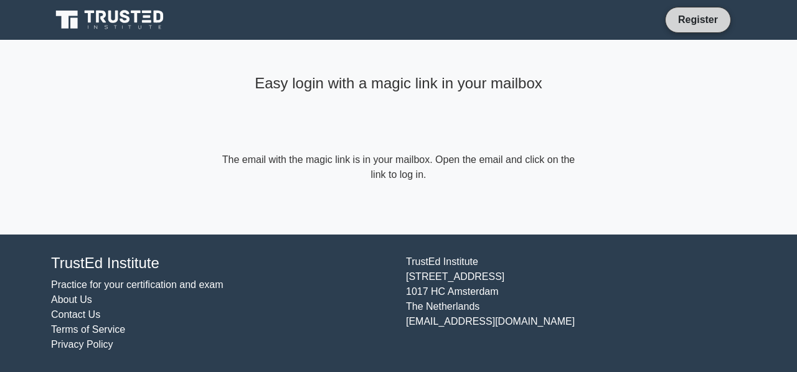
click at [699, 24] on link "Register" at bounding box center [698, 20] width 55 height 16
